Goal: Task Accomplishment & Management: Manage account settings

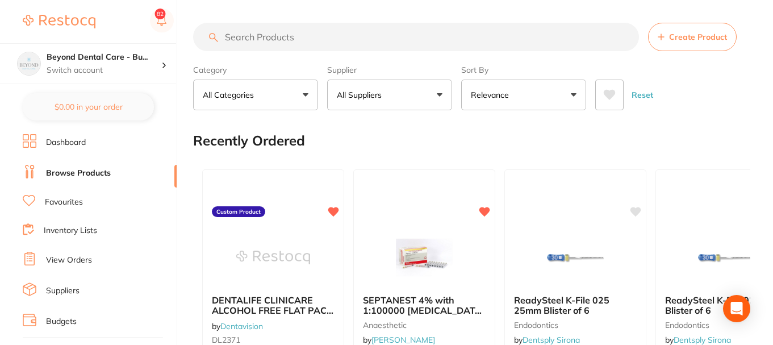
click at [104, 74] on p "Switch account" at bounding box center [104, 70] width 115 height 11
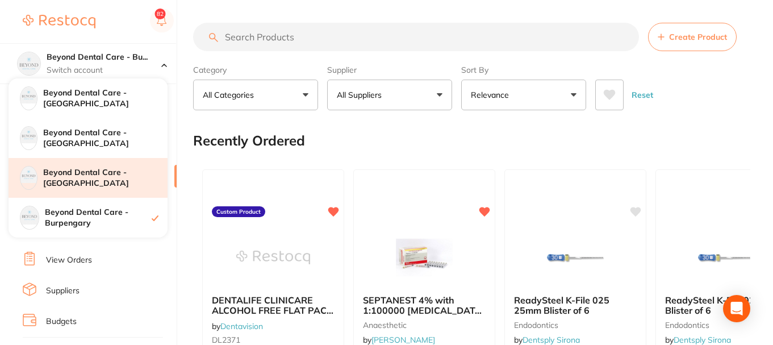
click at [102, 183] on h4 "Beyond Dental Care - [GEOGRAPHIC_DATA]" at bounding box center [105, 178] width 124 height 22
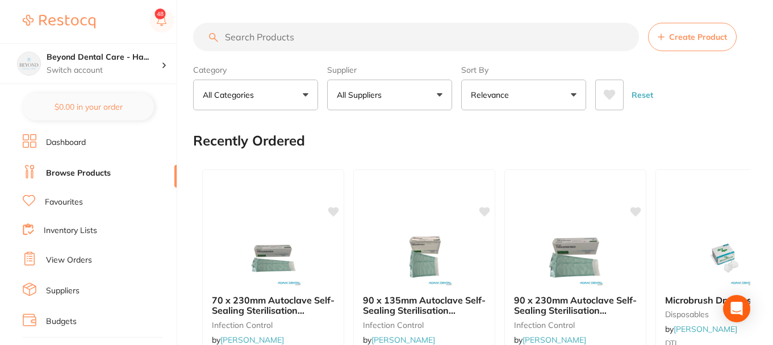
click at [320, 40] on input "search" at bounding box center [416, 37] width 446 height 28
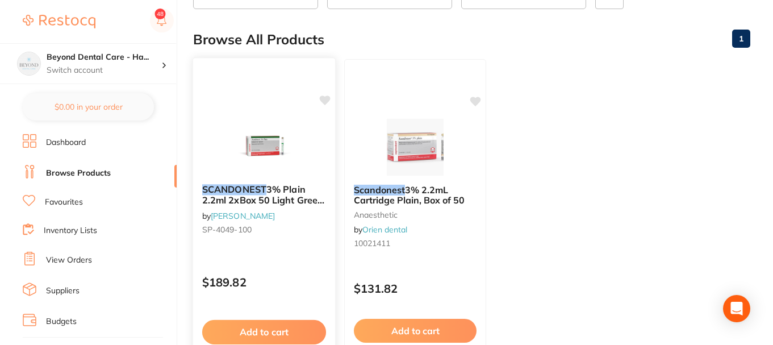
scroll to position [114, 0]
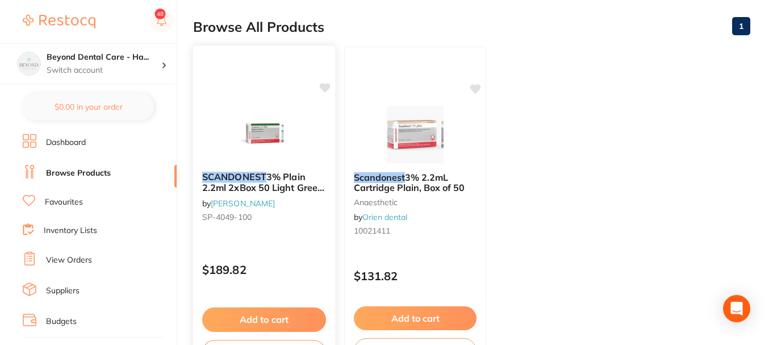
type input "scandonest"
click at [323, 85] on icon at bounding box center [325, 88] width 11 height 10
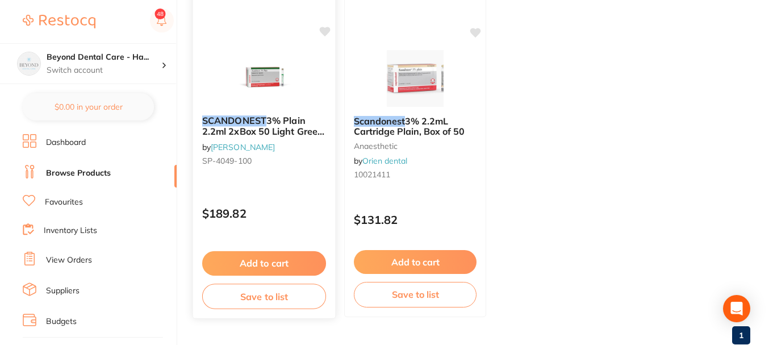
scroll to position [170, 0]
click at [270, 296] on button "Save to list" at bounding box center [264, 296] width 124 height 26
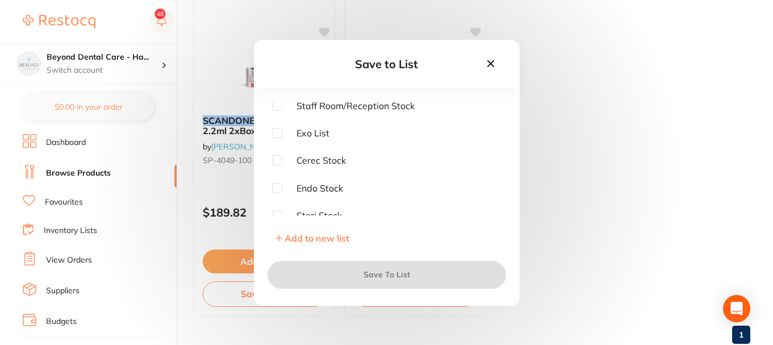
scroll to position [0, 0]
click at [275, 105] on input "checkbox" at bounding box center [277, 107] width 10 height 10
checkbox input "true"
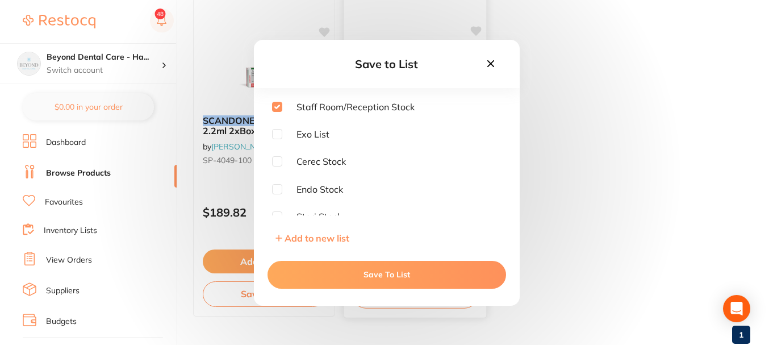
click at [346, 277] on button "Save To List" at bounding box center [386, 274] width 239 height 27
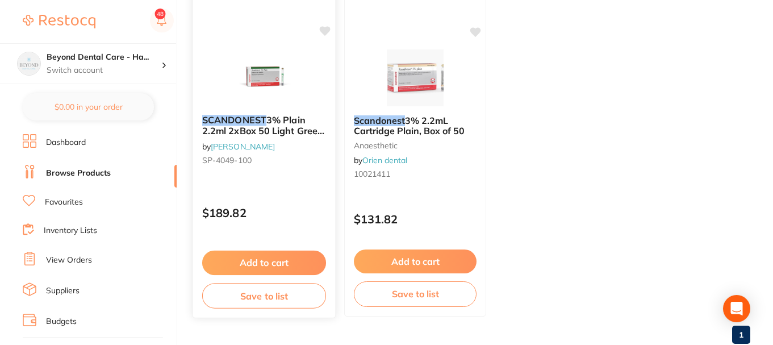
click at [327, 30] on icon at bounding box center [325, 31] width 11 height 10
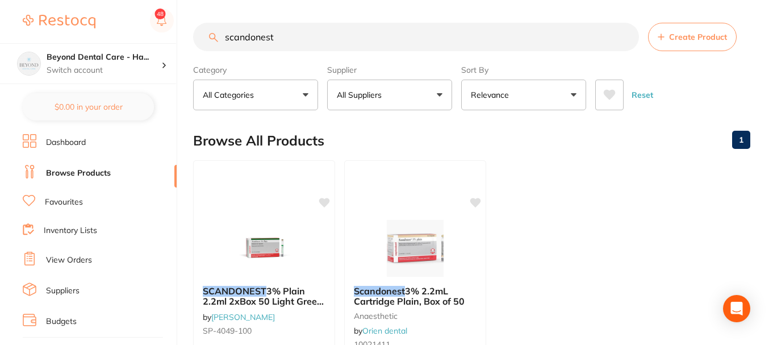
drag, startPoint x: 292, startPoint y: 41, endPoint x: 233, endPoint y: 36, distance: 59.2
click at [231, 38] on input "scandonest" at bounding box center [416, 37] width 446 height 28
type input "s"
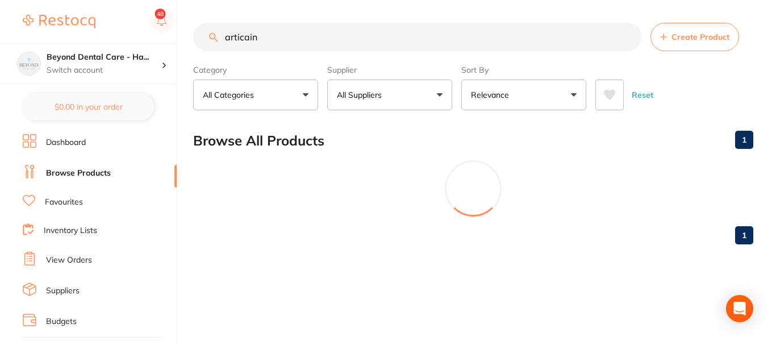
type input "articaine"
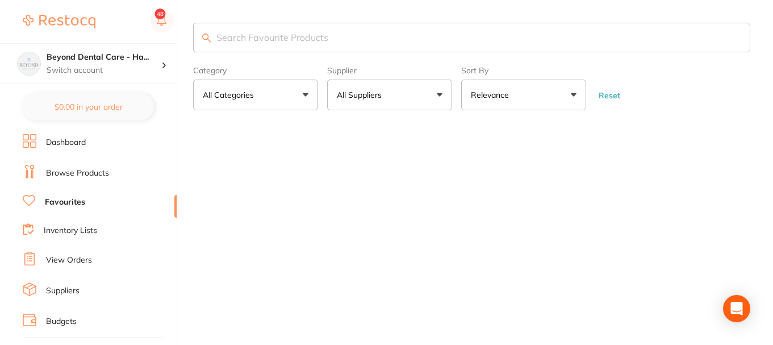
click at [258, 36] on input "search" at bounding box center [471, 38] width 557 height 30
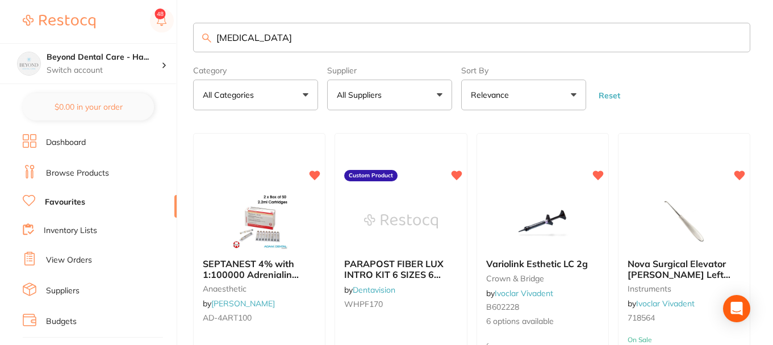
type input "articaine"
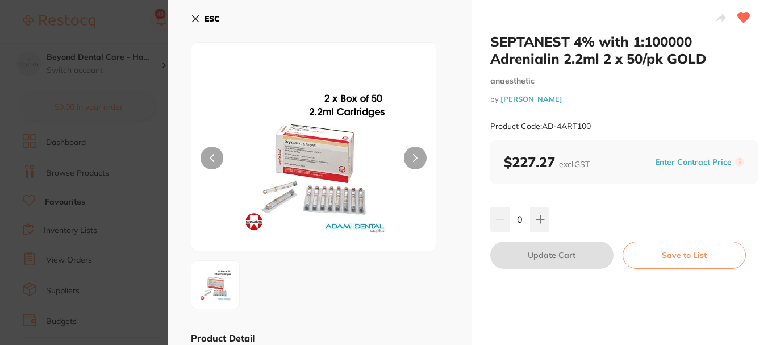
click at [196, 16] on icon at bounding box center [195, 18] width 9 height 9
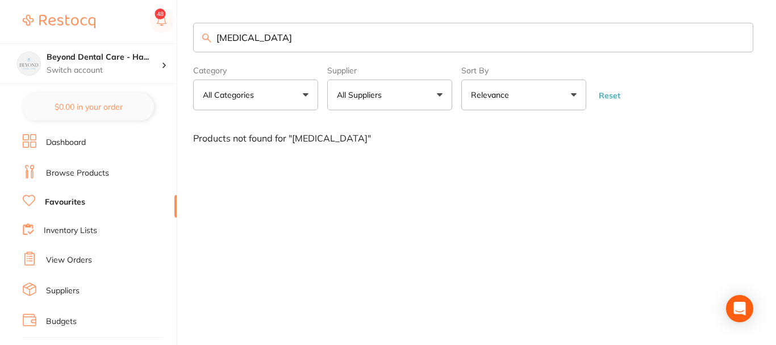
drag, startPoint x: 268, startPoint y: 35, endPoint x: 175, endPoint y: 40, distance: 93.3
click at [179, 41] on div "$0.00 Beyond Dental Care - Ha... Switch account Beyond Dental Care - Sandstone …" at bounding box center [388, 172] width 776 height 345
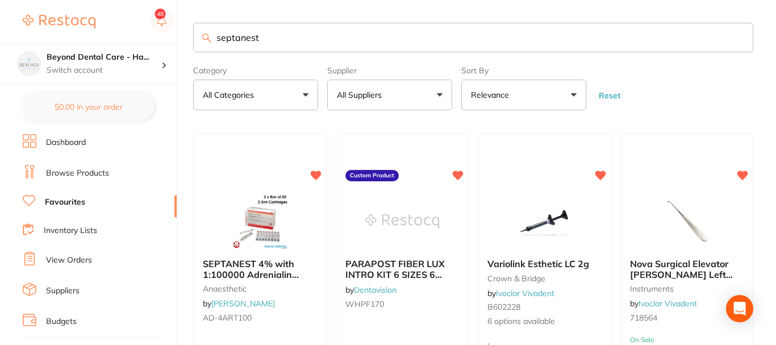
type input "septanest"
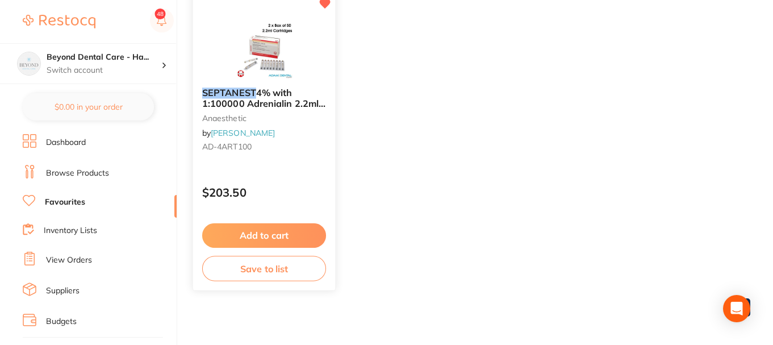
click at [266, 264] on button "Save to list" at bounding box center [264, 269] width 124 height 26
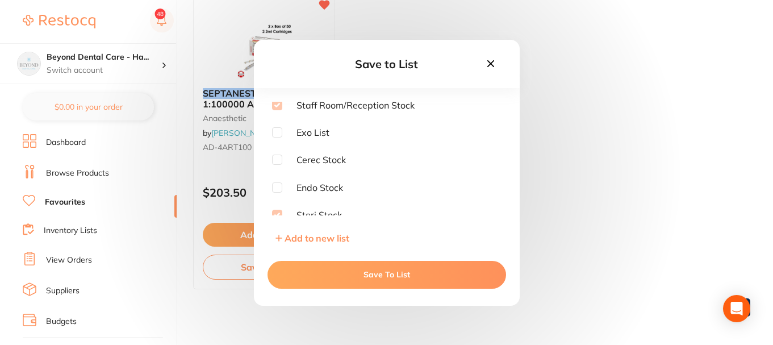
scroll to position [0, 0]
click at [492, 60] on icon at bounding box center [490, 63] width 12 height 12
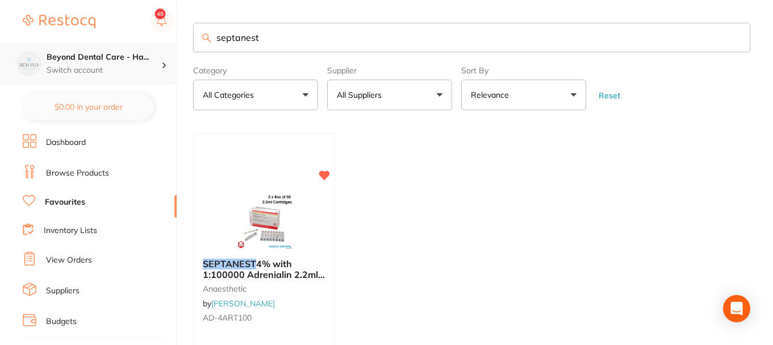
drag, startPoint x: 261, startPoint y: 37, endPoint x: 147, endPoint y: 49, distance: 114.8
click at [174, 46] on div "$0.00 Beyond Dental Care - Ha... Switch account Beyond Dental Care - Sandstone …" at bounding box center [386, 172] width 773 height 345
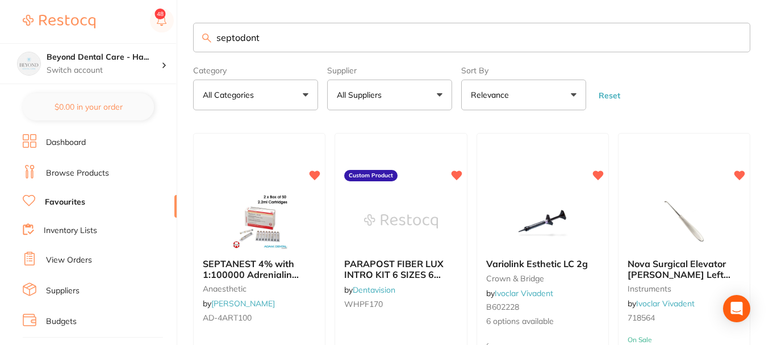
click at [286, 45] on input "septodont" at bounding box center [471, 38] width 557 height 30
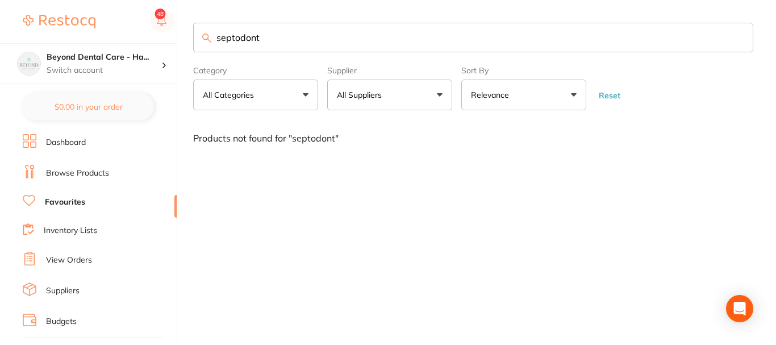
type input "septodont"
click at [73, 170] on link "Browse Products" at bounding box center [77, 173] width 63 height 11
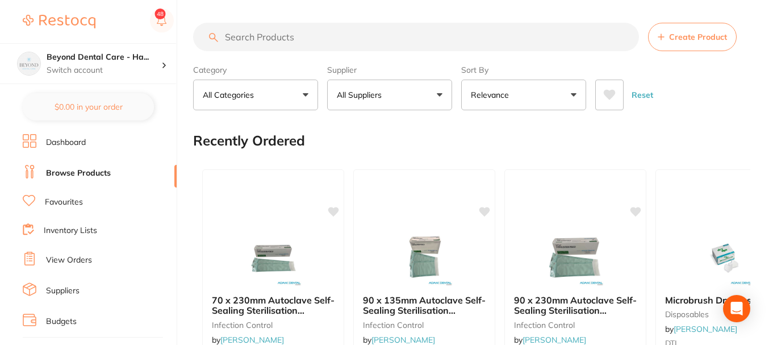
click at [312, 37] on input "search" at bounding box center [416, 37] width 446 height 28
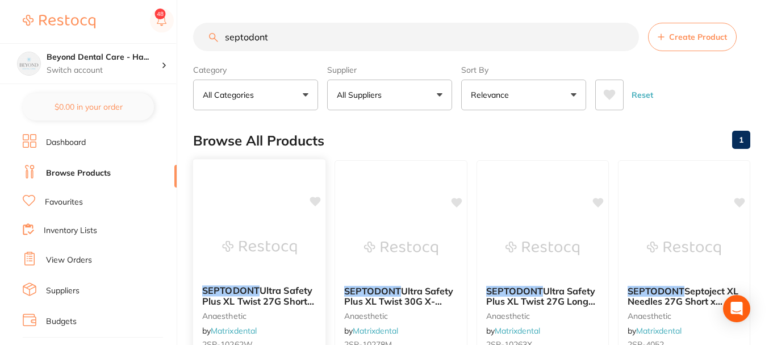
type input "septodont"
drag, startPoint x: 279, startPoint y: 36, endPoint x: 132, endPoint y: 53, distance: 148.6
click at [132, 53] on div "$0.00 Beyond Dental Care - Ha... Switch account Beyond Dental Care - Sandstone …" at bounding box center [386, 172] width 773 height 345
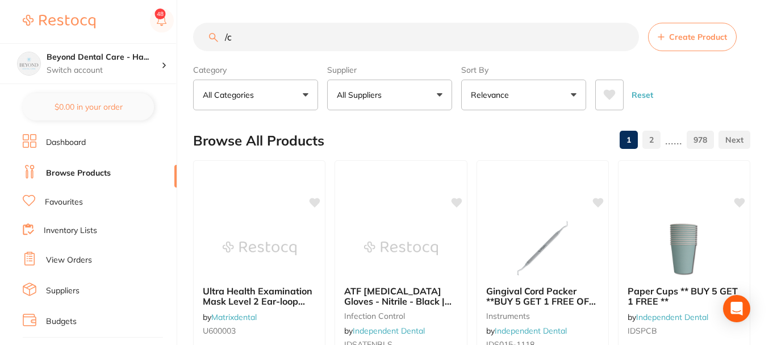
type input "/"
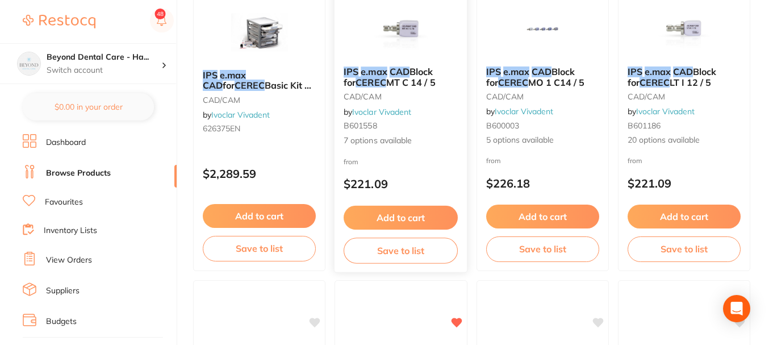
scroll to position [227, 0]
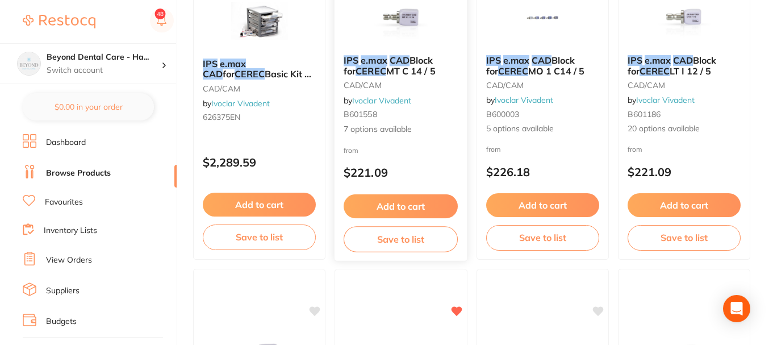
click at [403, 242] on button "Save to list" at bounding box center [401, 239] width 114 height 26
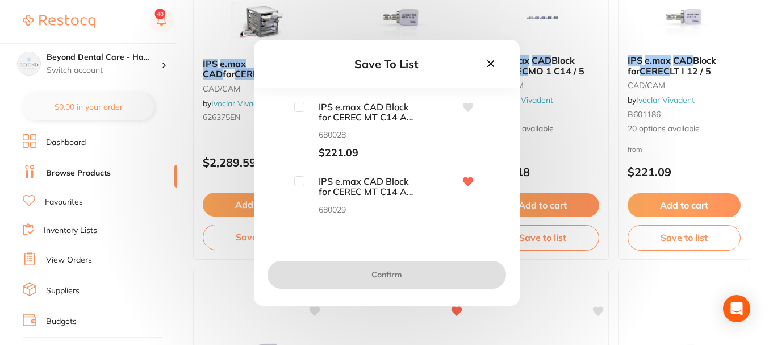
click at [368, 115] on span "IPS e.max CAD Block for CEREC MT C14 A1 / 5" at bounding box center [361, 112] width 114 height 21
click at [396, 116] on span "IPS e.max CAD Block for CEREC MT C14 A1 / 5" at bounding box center [361, 112] width 114 height 21
click at [489, 68] on icon at bounding box center [490, 63] width 12 height 12
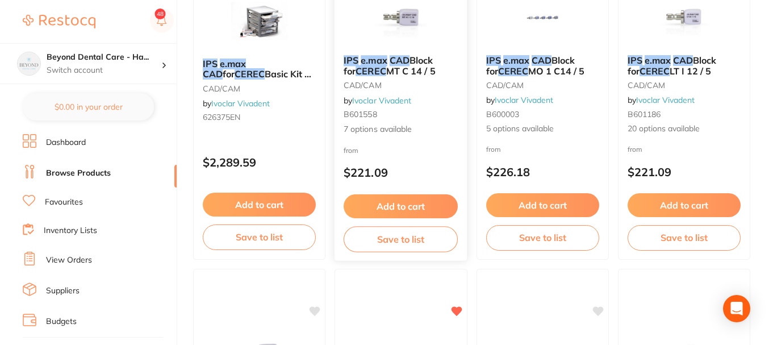
click at [405, 54] on div "IPS e.max CAD Block for CEREC MT C 14 / 5 CAD/CAM by Ivoclar Vivadent B601558 7…" at bounding box center [400, 95] width 133 height 98
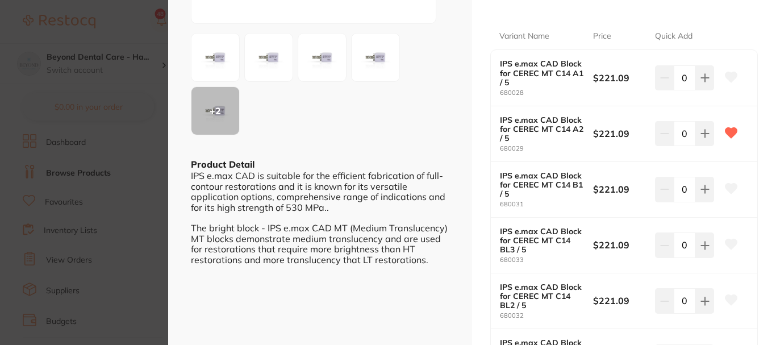
scroll to position [1, 0]
drag, startPoint x: 607, startPoint y: 196, endPoint x: 566, endPoint y: 239, distance: 59.1
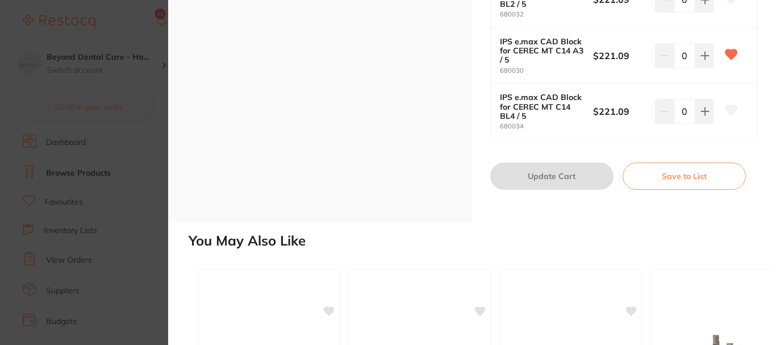
scroll to position [508, 0]
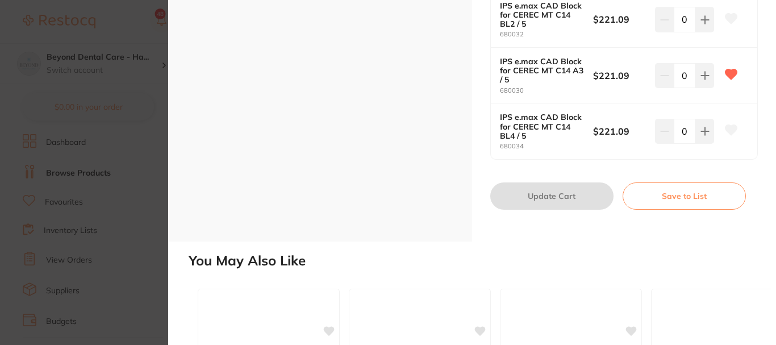
click at [145, 111] on section "IPS e.max CAD Block for CEREC MT C 14 / 5 cad/cam by Ivoclar Vivadent Product C…" at bounding box center [388, 172] width 776 height 345
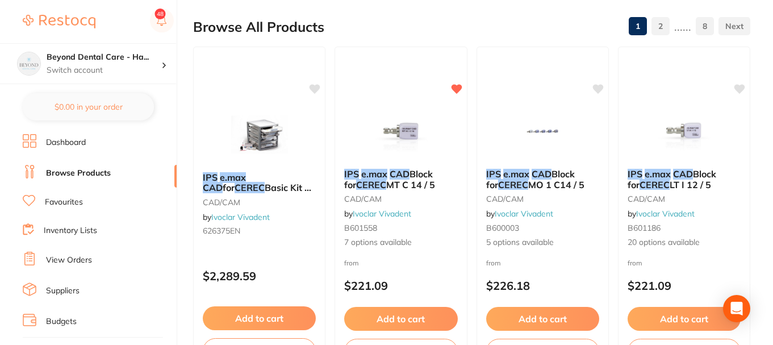
click at [426, 185] on b "IPS e.max CAD Block for CEREC MT C 14 / 5" at bounding box center [400, 179] width 113 height 21
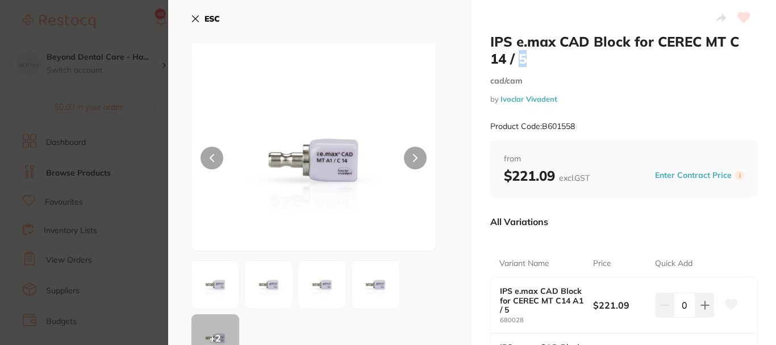
drag, startPoint x: 521, startPoint y: 56, endPoint x: 191, endPoint y: 20, distance: 331.4
click at [139, 80] on section "IPS e.max CAD Block for CEREC MT C 14 / 5 cad/cam by Ivoclar Vivadent Product C…" at bounding box center [388, 172] width 776 height 345
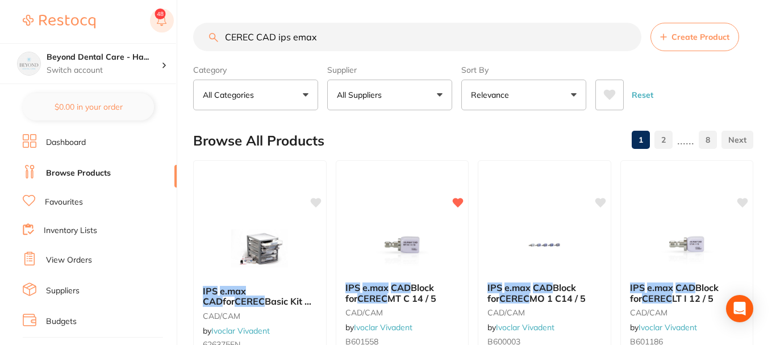
drag, startPoint x: 174, startPoint y: 22, endPoint x: 162, endPoint y: 22, distance: 11.9
click at [162, 22] on div "$0.00 Beyond Dental Care - Ha... Switch account Beyond Dental Care - Sandstone …" at bounding box center [388, 172] width 776 height 345
paste input "IPS e.max CAD Block for CEREC MT C 14 / 5"
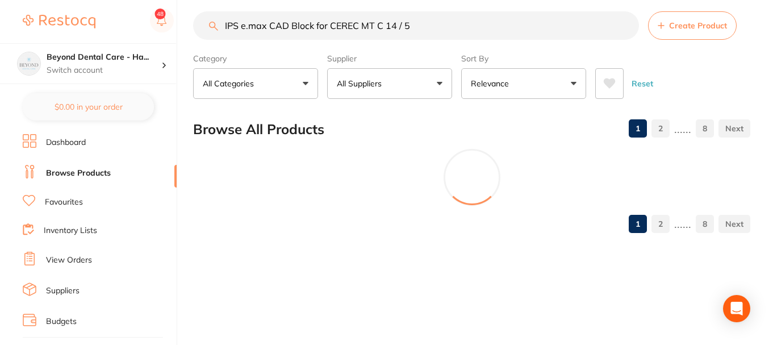
click at [374, 26] on input "IPS e.max CAD Block for CEREC MT C 14 / 5" at bounding box center [416, 25] width 446 height 28
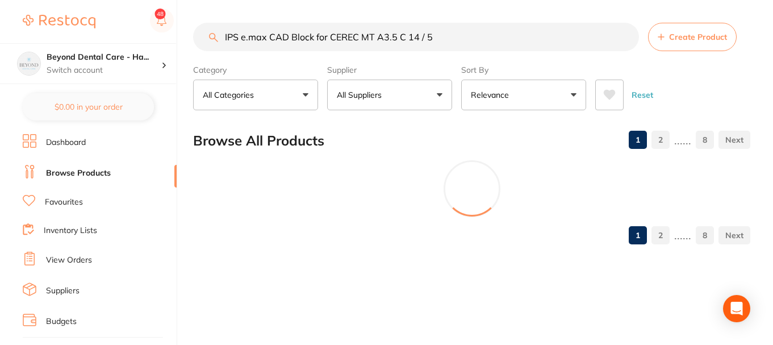
type input "IPS e.max CAD Block for CEREC MT A3.5 C 14 / 5"
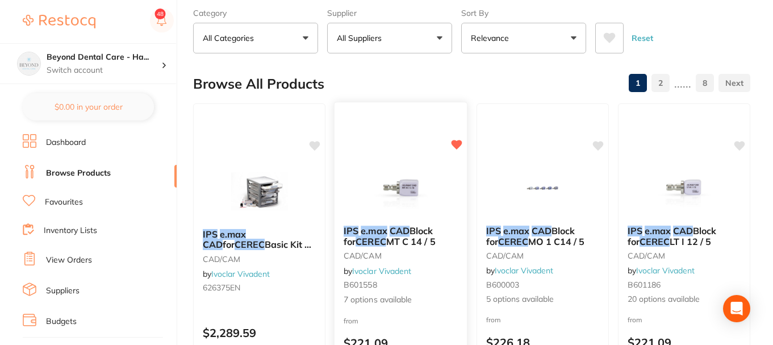
scroll to position [114, 0]
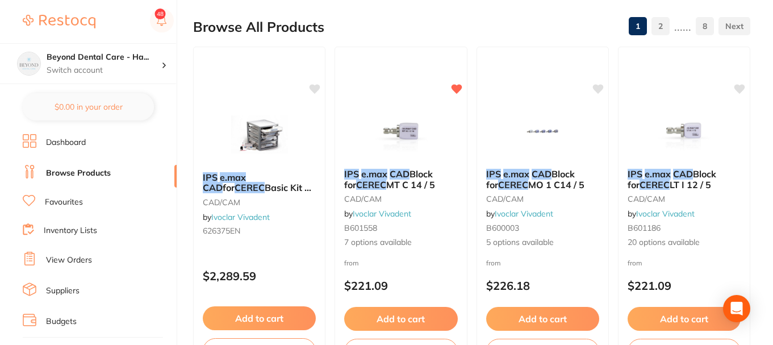
drag, startPoint x: 398, startPoint y: 80, endPoint x: 399, endPoint y: 128, distance: 48.3
click at [398, 78] on div "IPS e.max CAD Block for CEREC MT C 14 / 5 CAD/CAM by Ivoclar Vivadent B601558 7…" at bounding box center [400, 210] width 132 height 327
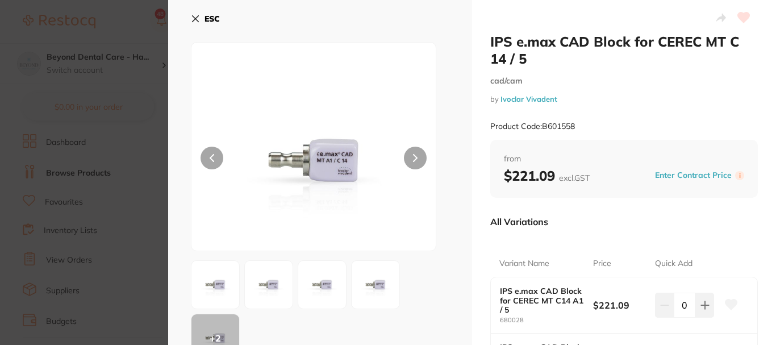
click at [194, 15] on icon at bounding box center [195, 18] width 9 height 9
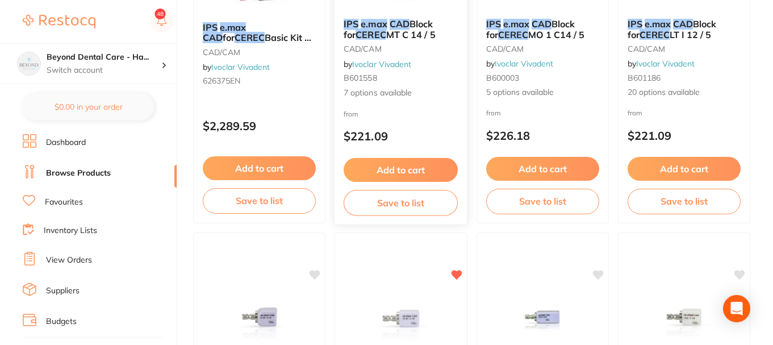
scroll to position [182, 0]
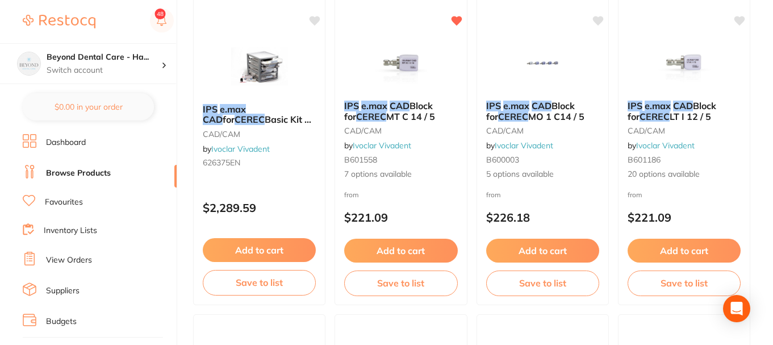
drag, startPoint x: 424, startPoint y: 68, endPoint x: 423, endPoint y: 123, distance: 55.7
click at [424, 68] on img at bounding box center [401, 63] width 74 height 57
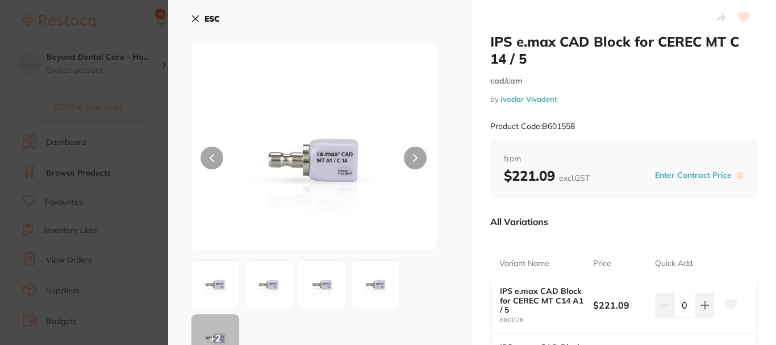
click at [196, 19] on icon at bounding box center [196, 19] width 6 height 6
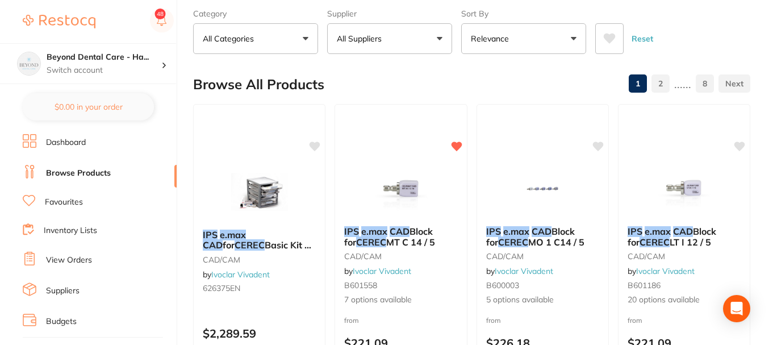
scroll to position [114, 0]
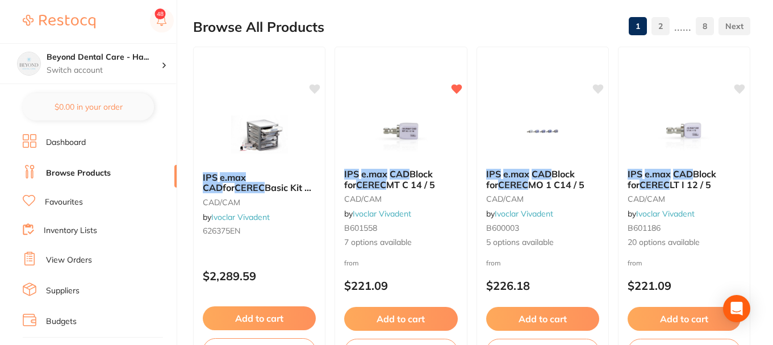
click at [457, 22] on div "Browse All Products 1 2 ...... 8" at bounding box center [471, 27] width 557 height 38
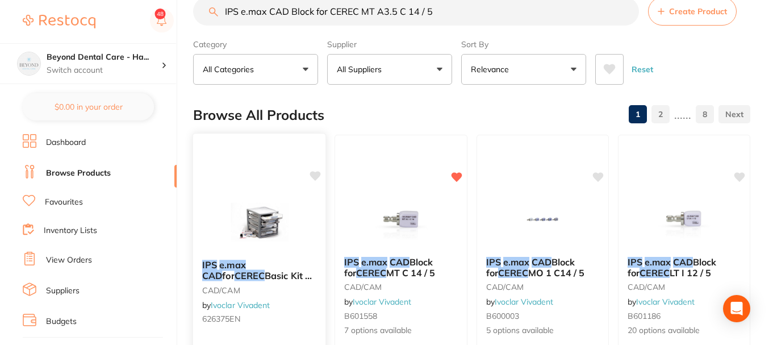
scroll to position [0, 0]
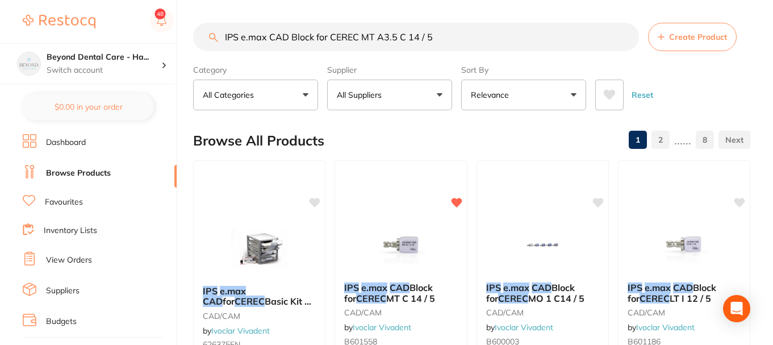
drag, startPoint x: 463, startPoint y: 35, endPoint x: 185, endPoint y: 53, distance: 278.9
click at [187, 52] on div "$0.00 Beyond Dental Care - Ha... Switch account Beyond Dental Care - Sandstone …" at bounding box center [386, 172] width 773 height 345
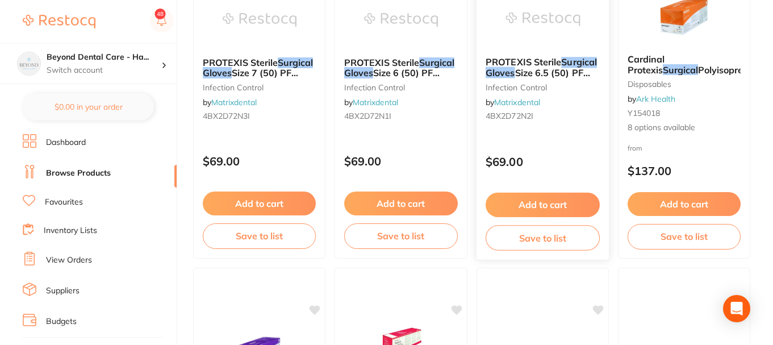
scroll to position [2896, 0]
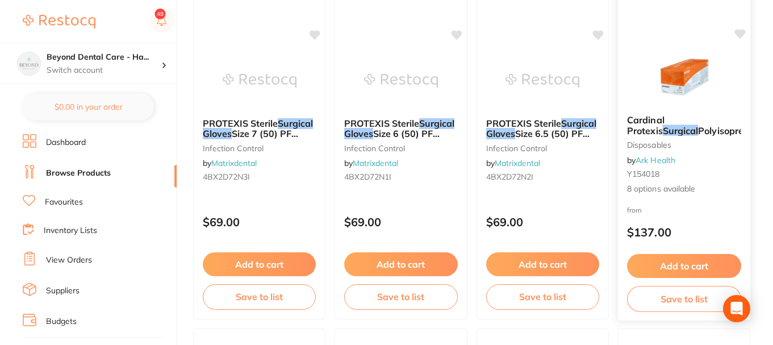
type input "surgial gloves"
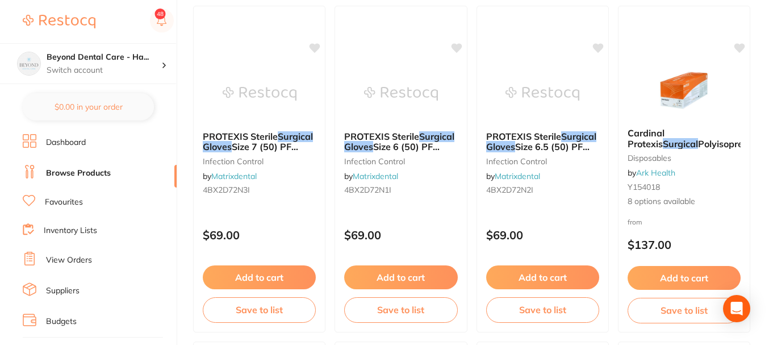
drag, startPoint x: 699, startPoint y: 175, endPoint x: 424, endPoint y: 148, distance: 276.2
click at [699, 170] on div "Cardinal Protexis Surgical Polyisoprene Gloves disposables by Ark Health Y15401…" at bounding box center [683, 167] width 131 height 97
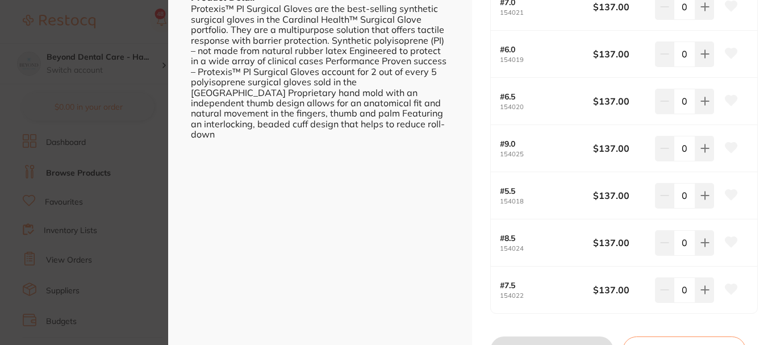
scroll to position [454, 0]
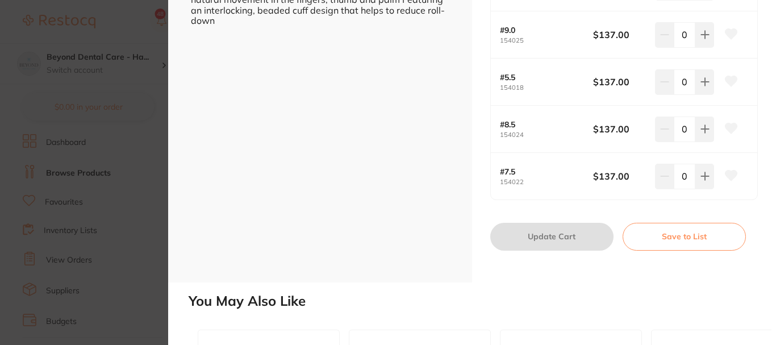
click at [656, 233] on button "Save to List" at bounding box center [683, 236] width 123 height 27
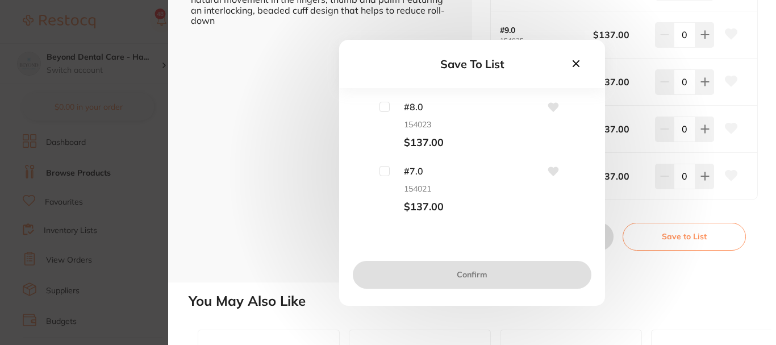
click at [292, 149] on div "Save To List #8.0 154023 $137.00 #7.0 154021 $137.00 #6.0 154019 $137.00 #6.5 1…" at bounding box center [472, 172] width 608 height 345
click at [575, 62] on icon at bounding box center [575, 63] width 7 height 7
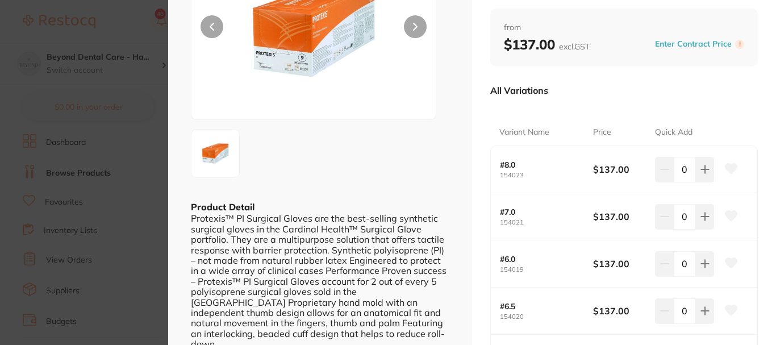
scroll to position [0, 0]
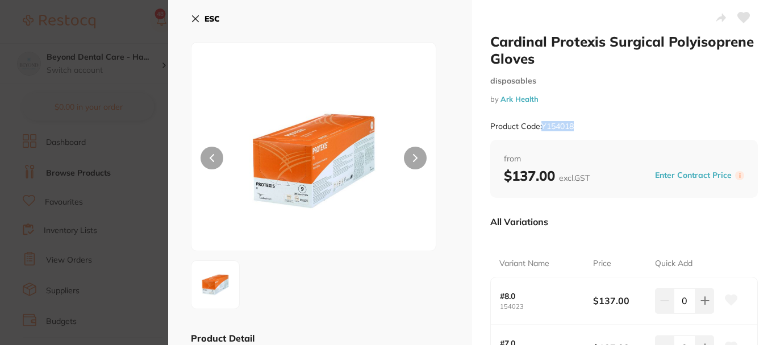
drag, startPoint x: 575, startPoint y: 126, endPoint x: 543, endPoint y: 127, distance: 32.4
click at [543, 127] on small "Product Code: Y154018" at bounding box center [531, 127] width 83 height 10
copy small "Y154018"
click at [131, 108] on section "Cardinal Protexis Surgical Polyisoprene Gloves disposables by Ark Health Produc…" at bounding box center [388, 172] width 776 height 345
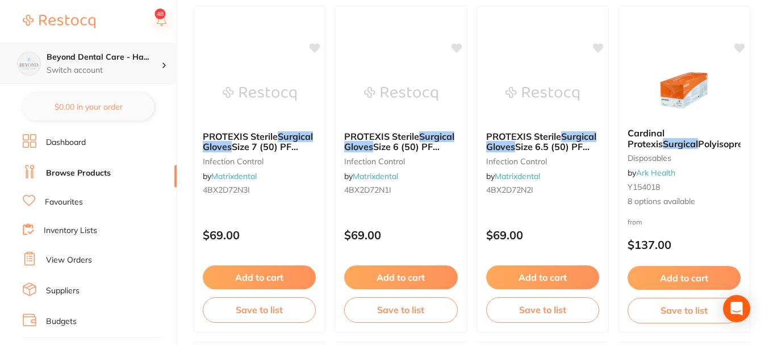
click at [153, 68] on p "Switch account" at bounding box center [104, 70] width 115 height 11
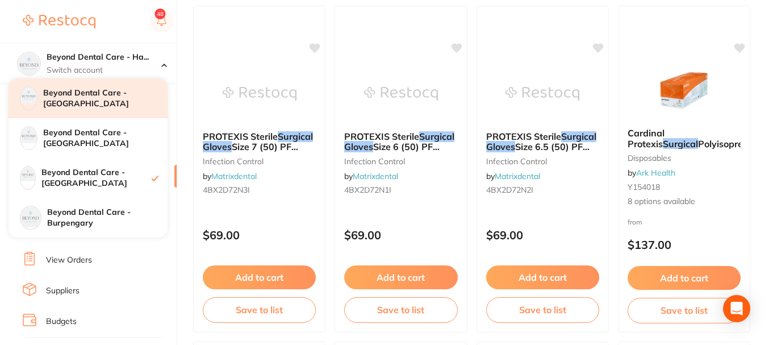
click at [102, 101] on h4 "Beyond Dental Care - [GEOGRAPHIC_DATA]" at bounding box center [105, 98] width 124 height 22
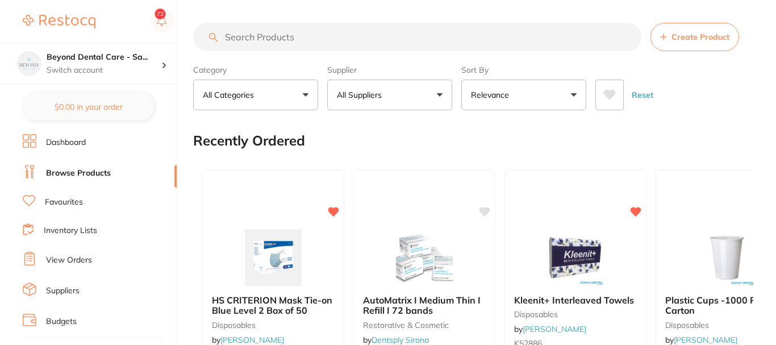
click at [312, 40] on input "search" at bounding box center [417, 37] width 448 height 28
paste input "Y154018"
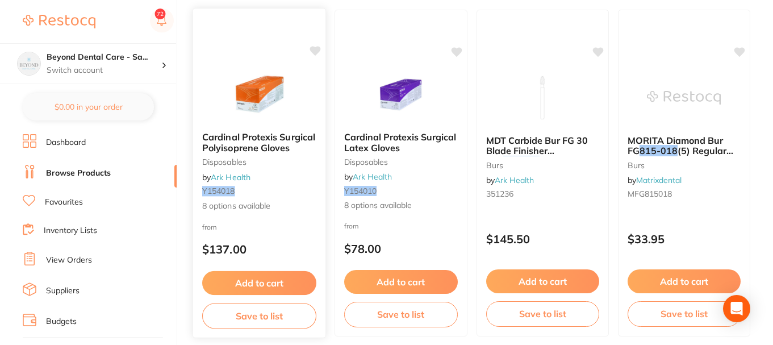
scroll to position [170, 0]
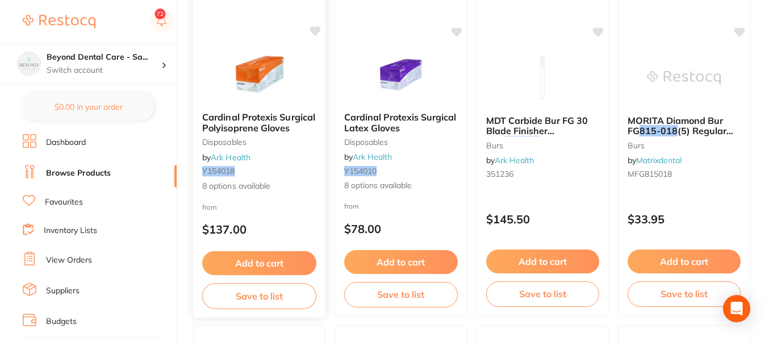
type input "Y154018"
click at [252, 292] on button "Save to list" at bounding box center [259, 296] width 114 height 26
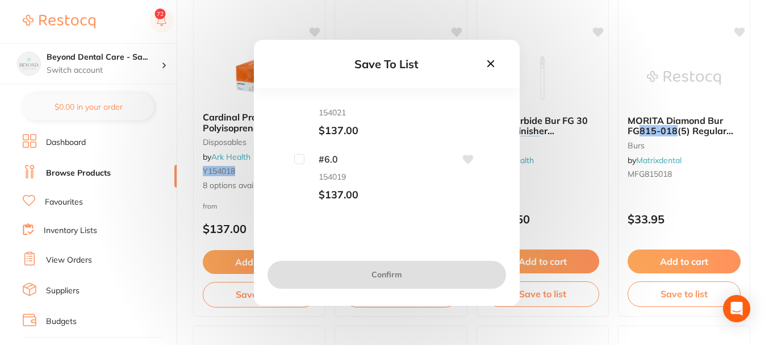
scroll to position [57, 0]
click at [296, 114] on input "checkbox" at bounding box center [299, 114] width 10 height 10
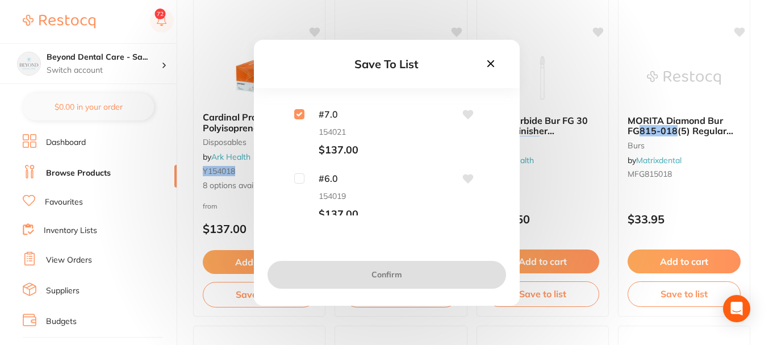
checkbox input "true"
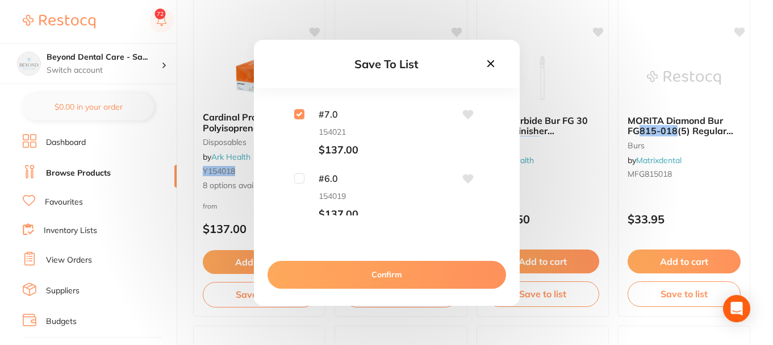
scroll to position [114, 0]
click at [294, 119] on input "checkbox" at bounding box center [299, 121] width 10 height 10
checkbox input "true"
click at [300, 183] on input "checkbox" at bounding box center [299, 186] width 10 height 10
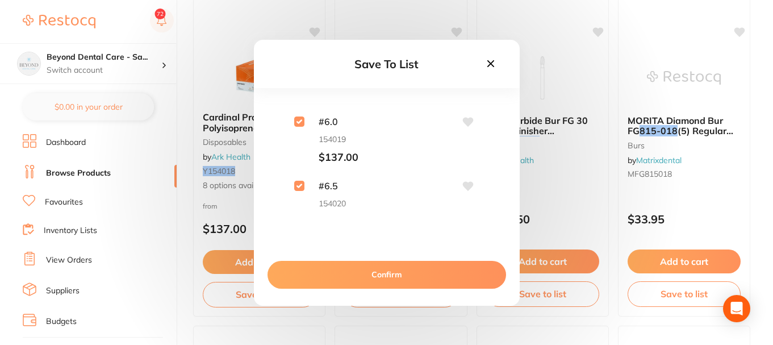
checkbox input "true"
click at [383, 275] on button "Confirm" at bounding box center [386, 274] width 239 height 27
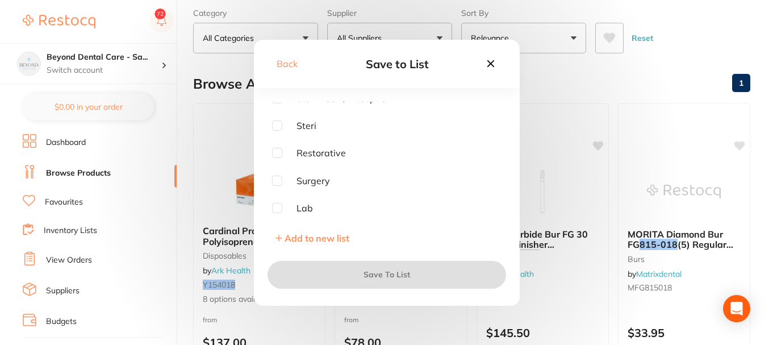
scroll to position [114, 0]
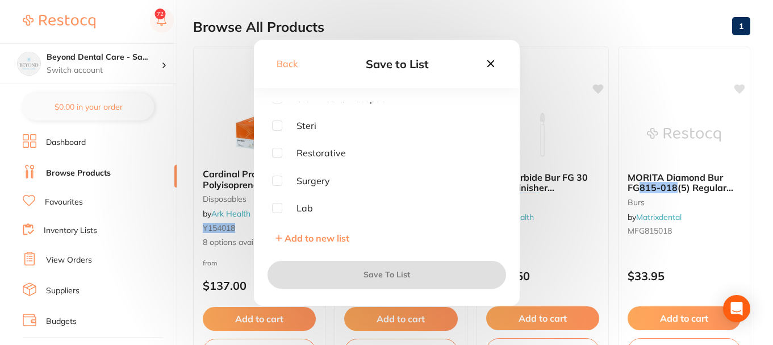
click at [276, 181] on input "checkbox" at bounding box center [277, 180] width 10 height 10
checkbox input "true"
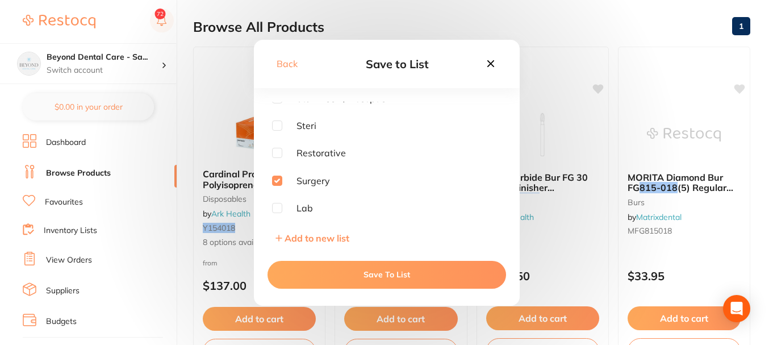
click at [372, 277] on button "Save To List" at bounding box center [386, 274] width 239 height 27
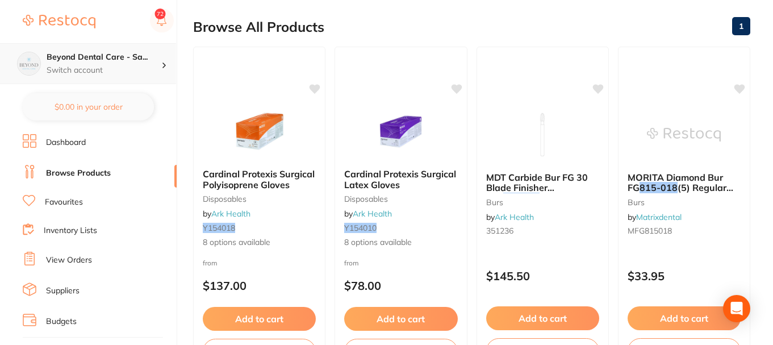
click at [149, 65] on p "Switch account" at bounding box center [104, 70] width 115 height 11
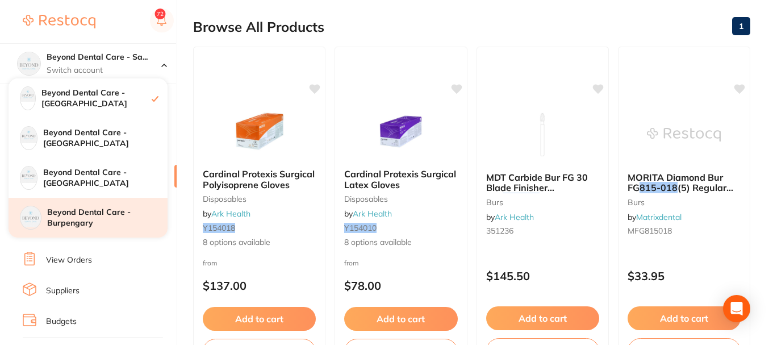
click at [91, 219] on h4 "Beyond Dental Care - Burpengary" at bounding box center [107, 218] width 120 height 22
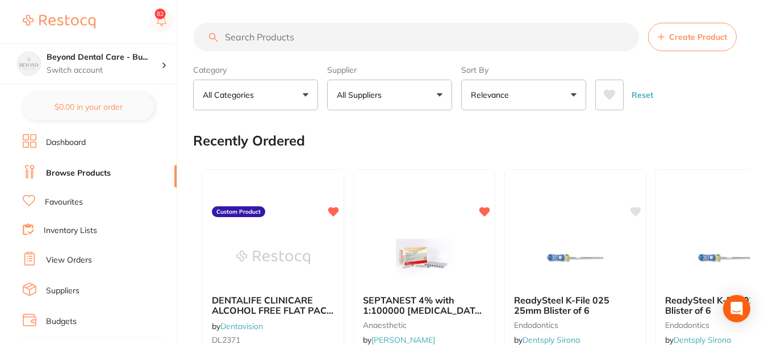
click at [240, 32] on input "search" at bounding box center [416, 37] width 446 height 28
click at [140, 64] on div "Beyond Dental Care - Bu... Switch account" at bounding box center [104, 64] width 115 height 24
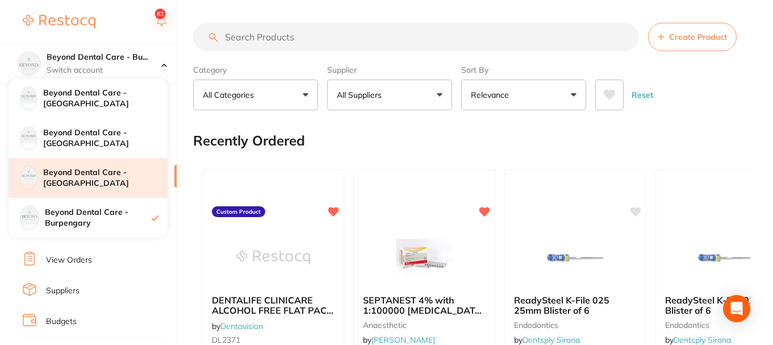
click at [83, 177] on h4 "Beyond Dental Care - [GEOGRAPHIC_DATA]" at bounding box center [105, 178] width 124 height 22
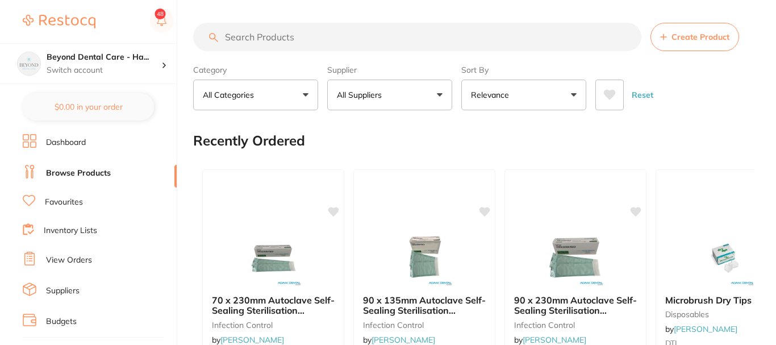
click at [336, 35] on input "search" at bounding box center [417, 37] width 448 height 28
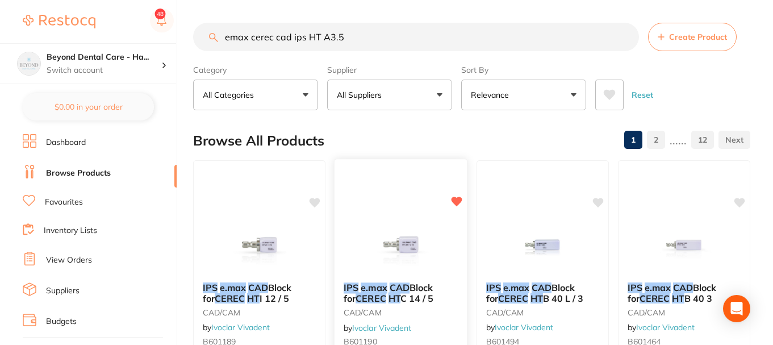
type input "emax cerec cad ips HT A3.5"
click at [460, 216] on div at bounding box center [400, 244] width 133 height 57
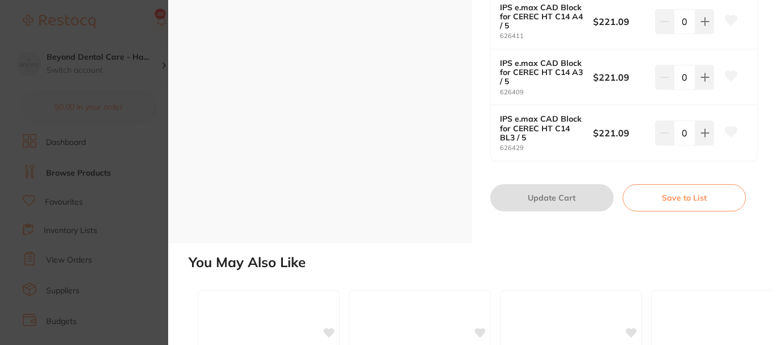
scroll to position [1306, 0]
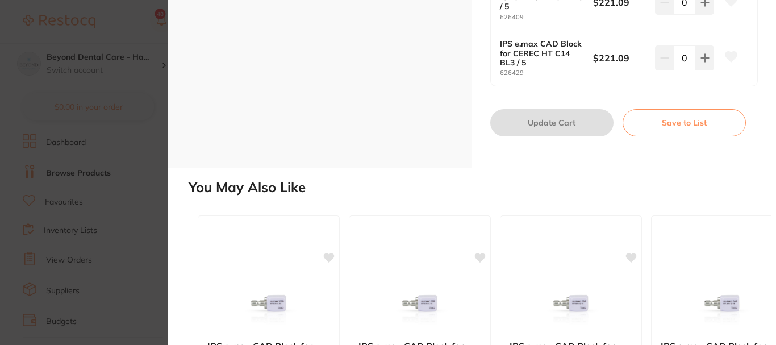
click at [661, 131] on button "Save to List" at bounding box center [683, 122] width 123 height 27
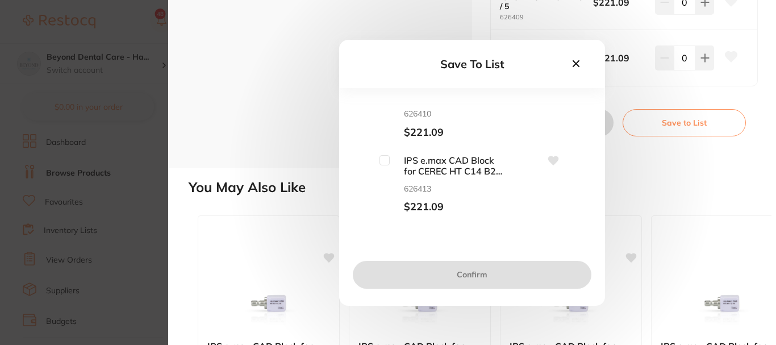
scroll to position [114, 0]
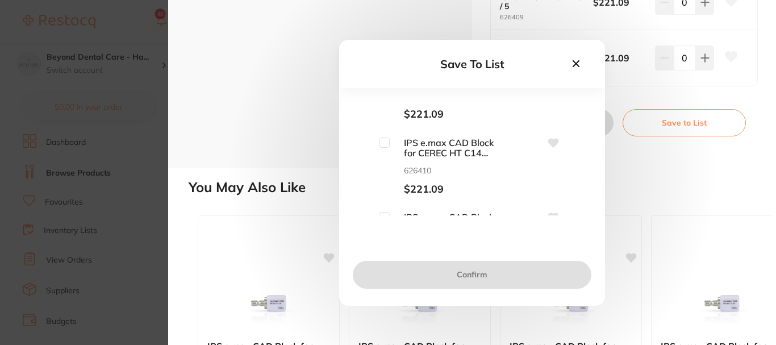
click at [309, 114] on div "Save To List IPS e.max CAD Block for CEREC HT C14 A1 / 5 626407 $221.09 IPS e.m…" at bounding box center [472, 172] width 608 height 345
click at [574, 62] on icon at bounding box center [575, 63] width 7 height 7
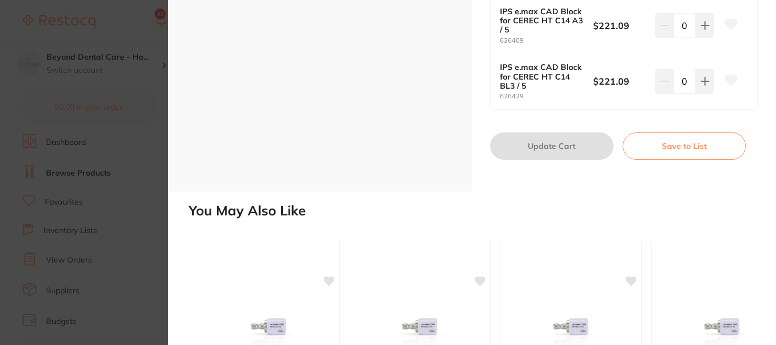
scroll to position [1321, 0]
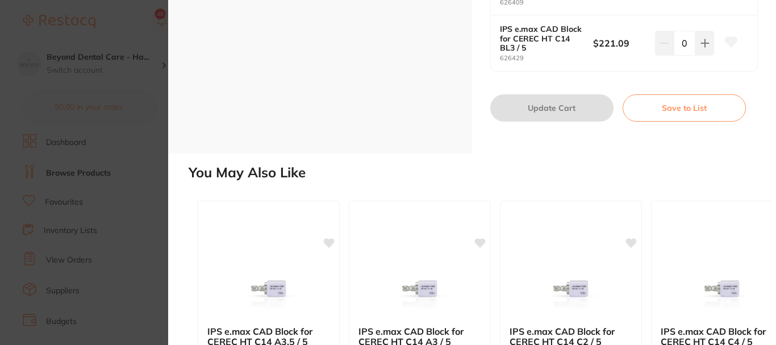
click at [664, 114] on button "Save to List" at bounding box center [683, 107] width 123 height 27
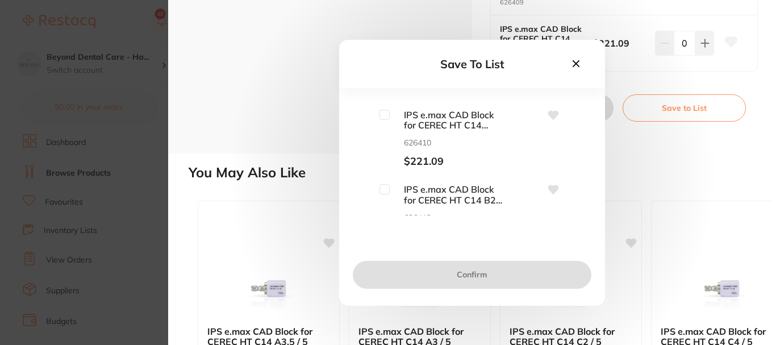
scroll to position [114, 0]
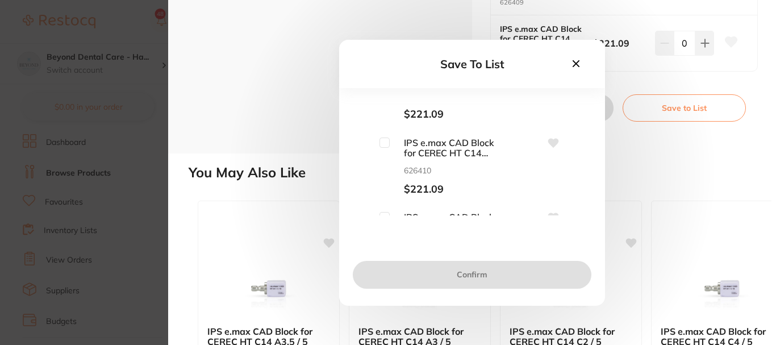
click at [551, 146] on icon at bounding box center [553, 142] width 11 height 9
click at [384, 143] on input "checkbox" at bounding box center [384, 142] width 10 height 10
checkbox input "true"
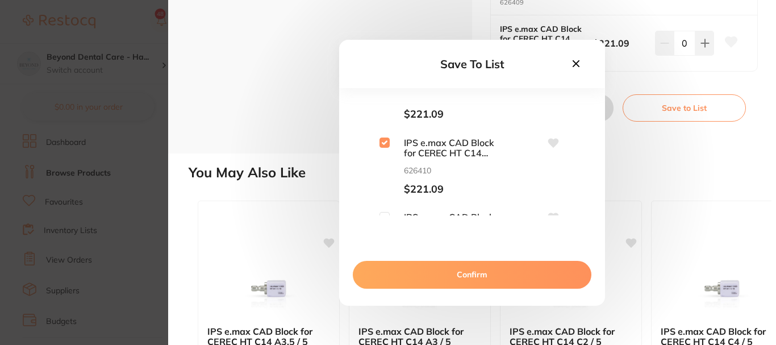
click at [462, 278] on button "Confirm" at bounding box center [472, 274] width 239 height 27
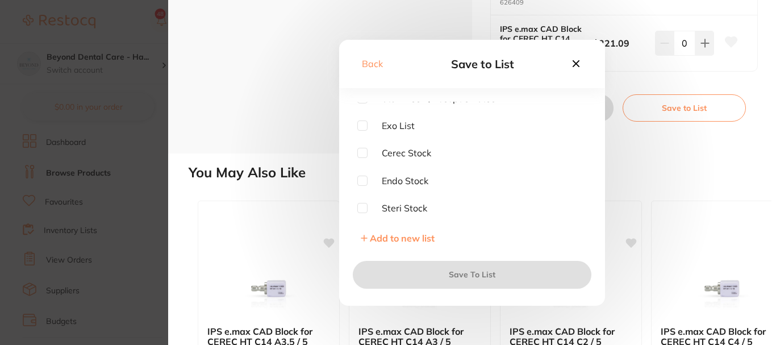
scroll to position [0, 0]
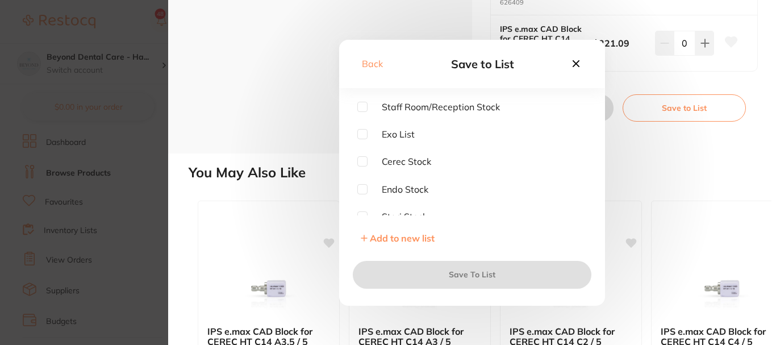
click at [363, 162] on input "checkbox" at bounding box center [362, 161] width 10 height 10
checkbox input "true"
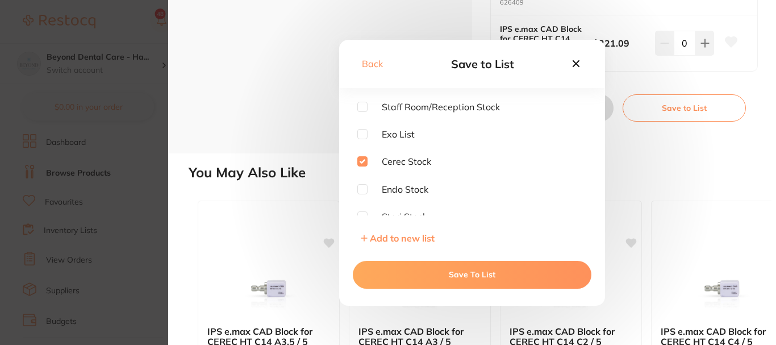
click at [427, 271] on button "Save To List" at bounding box center [472, 274] width 239 height 27
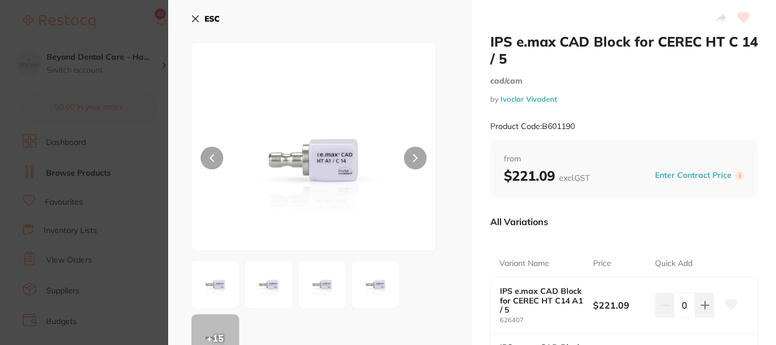
click at [197, 20] on icon at bounding box center [196, 19] width 6 height 6
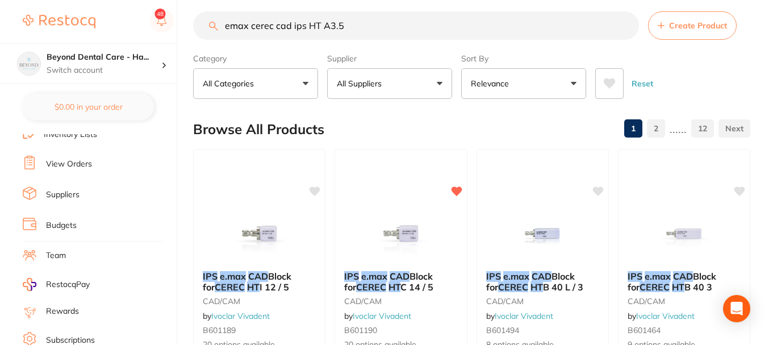
scroll to position [114, 0]
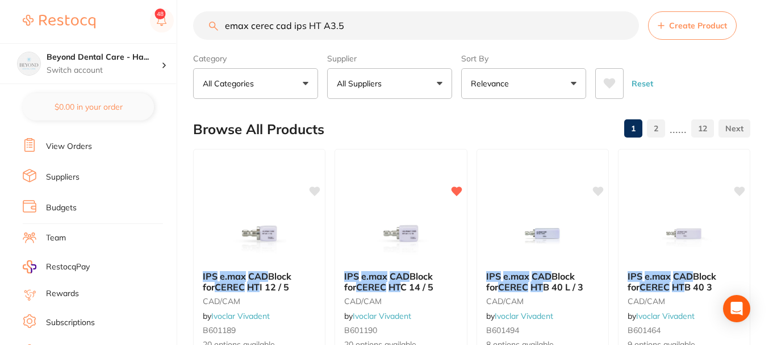
click at [61, 179] on link "Suppliers" at bounding box center [63, 177] width 34 height 11
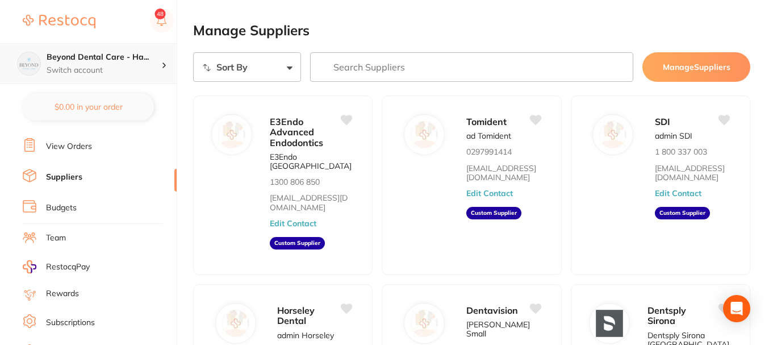
click at [101, 63] on div "Beyond Dental Care - Ha... Switch account" at bounding box center [104, 64] width 115 height 24
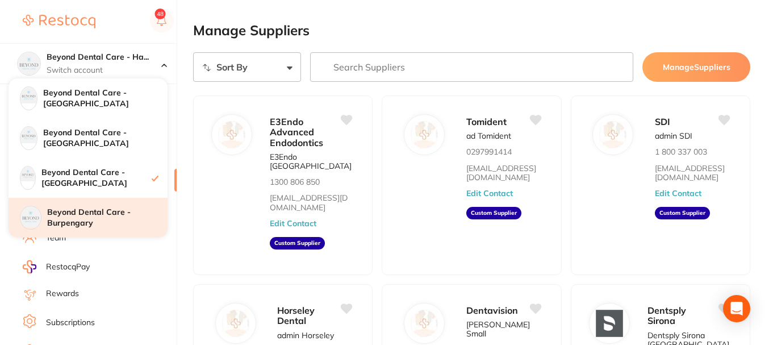
click at [89, 215] on h4 "Beyond Dental Care - Burpengary" at bounding box center [107, 218] width 120 height 22
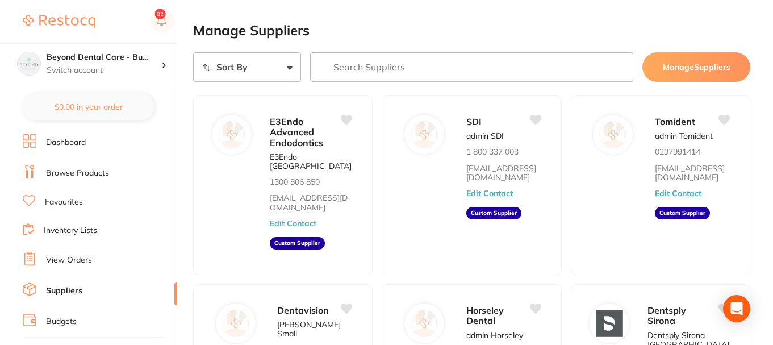
click at [86, 263] on link "View Orders" at bounding box center [69, 259] width 46 height 11
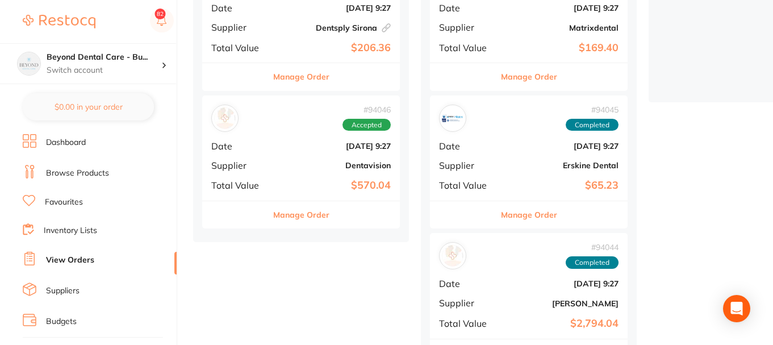
scroll to position [284, 0]
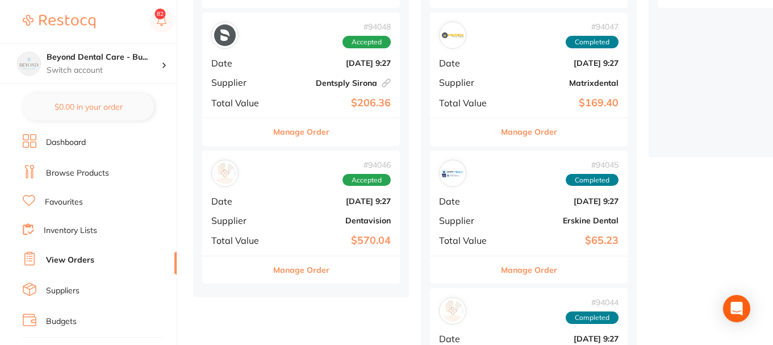
click at [300, 214] on div "# 94046 Accepted Date [DATE] 9:27 Supplier Dentavision Total Value $570.04" at bounding box center [301, 202] width 198 height 105
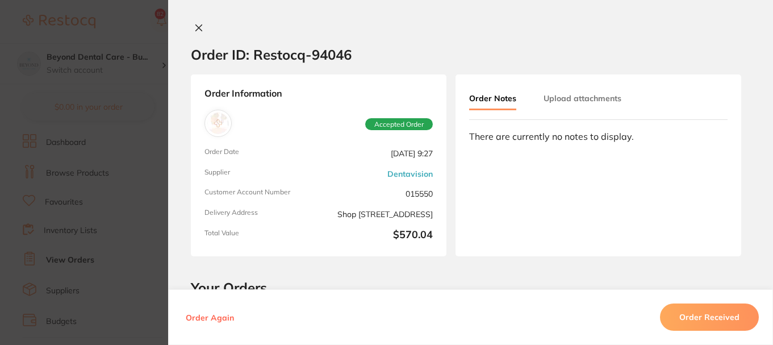
click at [196, 26] on icon at bounding box center [199, 28] width 6 height 6
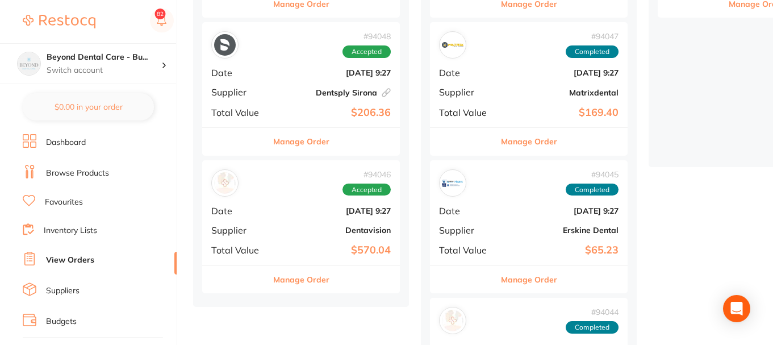
scroll to position [341, 0]
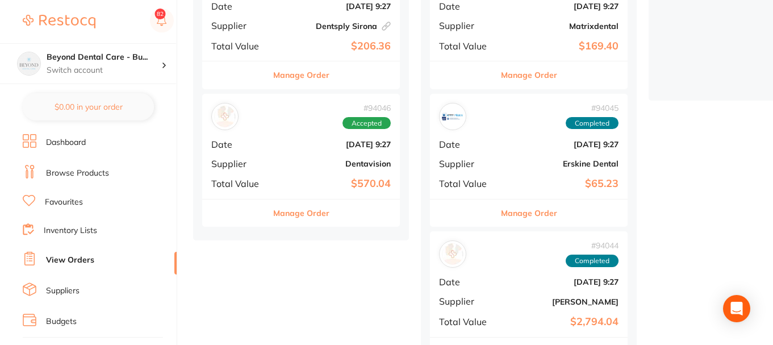
click at [292, 158] on div "# 94046 Accepted Date [DATE] 9:27 Supplier Dentavision Total Value $570.04" at bounding box center [301, 146] width 198 height 105
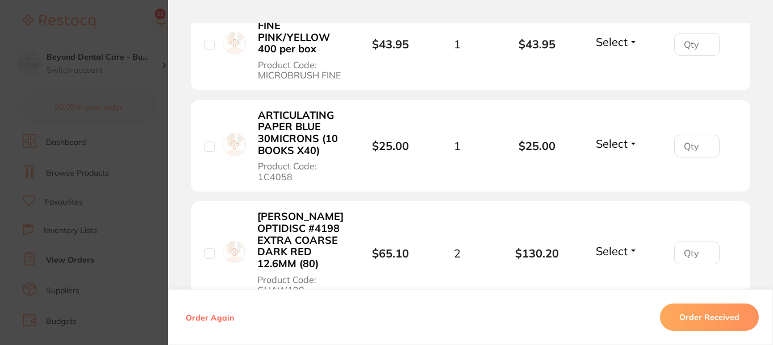
scroll to position [625, 0]
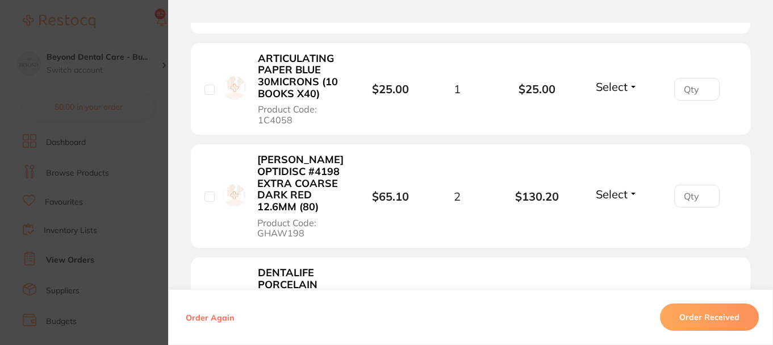
click at [135, 148] on section "Order ID: Restocq- 94046 Order Information Accepted Order Order Date [DATE] 9:2…" at bounding box center [386, 172] width 773 height 345
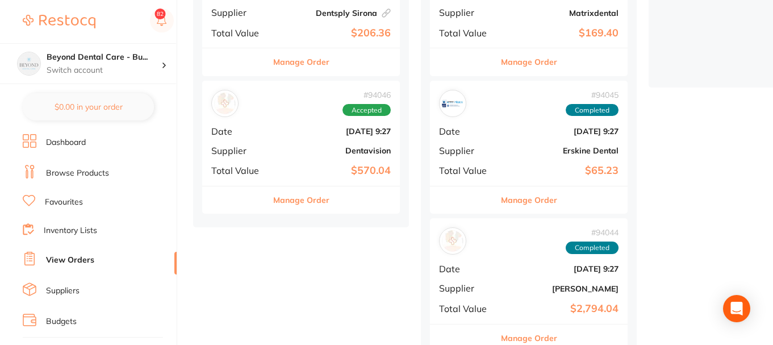
scroll to position [454, 0]
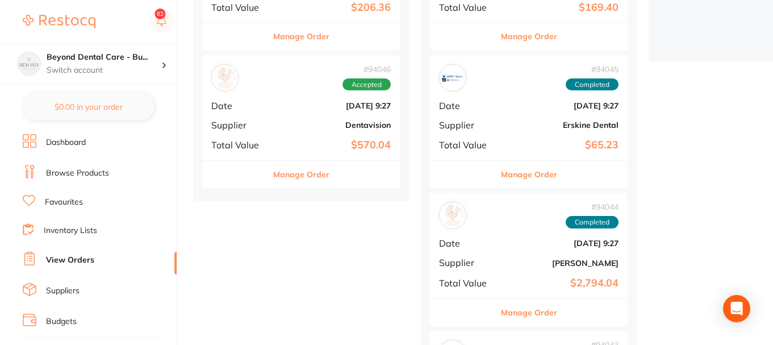
scroll to position [341, 0]
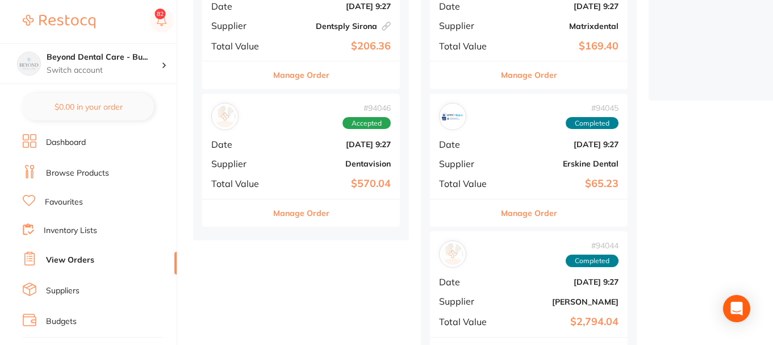
click at [299, 139] on div "# 94046 Accepted Date [DATE] 9:27 Supplier Dentavision Total Value $570.04" at bounding box center [301, 146] width 198 height 105
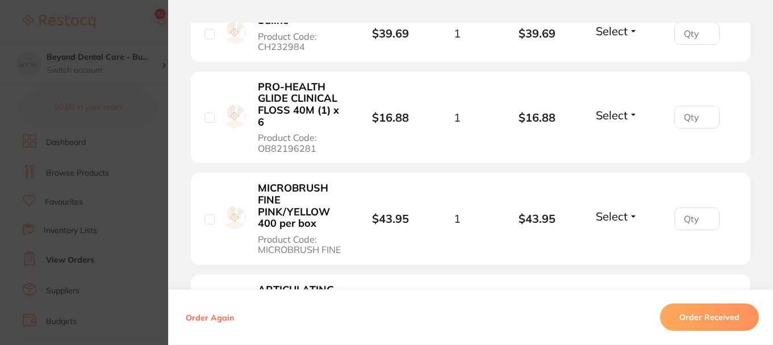
scroll to position [374, 0]
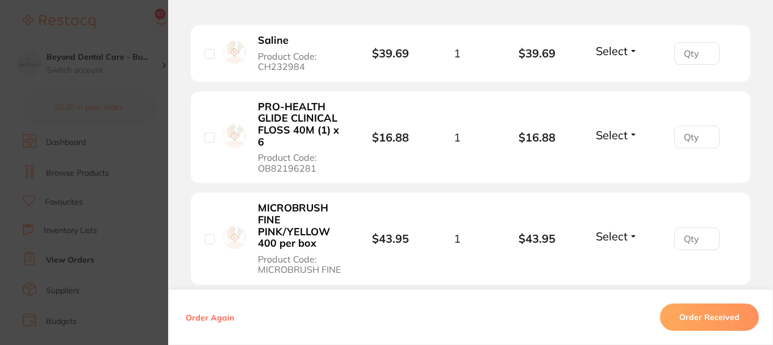
click at [144, 163] on section "Order ID: Restocq- 94046 Order Information Accepted Order Order Date [DATE] 9:2…" at bounding box center [386, 172] width 773 height 345
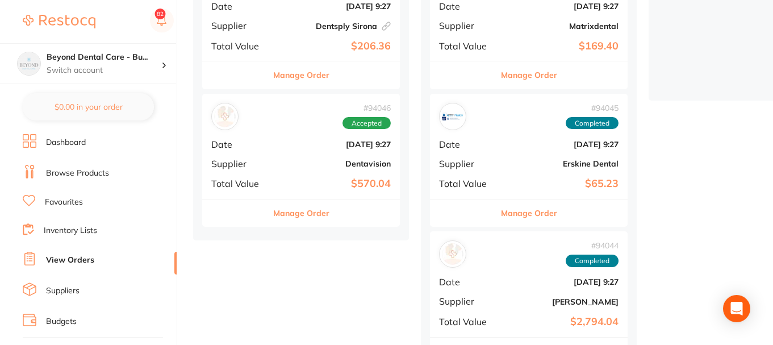
drag, startPoint x: 292, startPoint y: 169, endPoint x: 2, endPoint y: 0, distance: 335.9
click at [292, 169] on div "# 94046 Accepted Date [DATE] 9:27 Supplier Dentavision Total Value $570.04" at bounding box center [301, 146] width 198 height 105
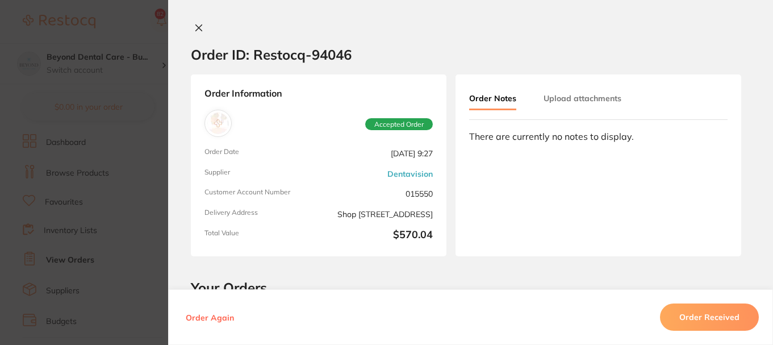
click at [689, 320] on button "Order Received" at bounding box center [709, 316] width 99 height 27
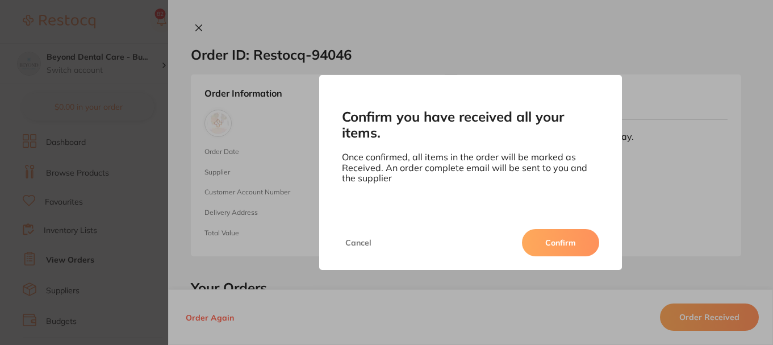
click at [554, 244] on button "Confirm" at bounding box center [560, 242] width 77 height 27
